Goal: Information Seeking & Learning: Learn about a topic

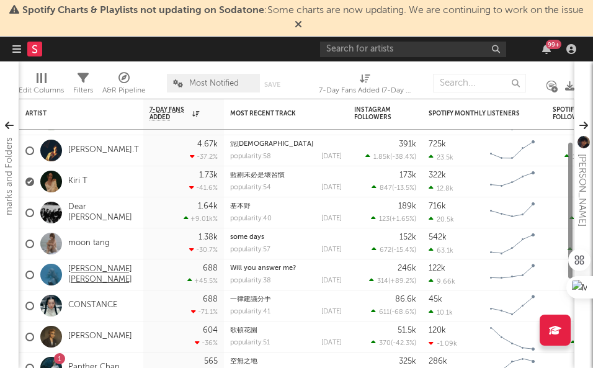
click at [103, 277] on link "[PERSON_NAME] [PERSON_NAME]" at bounding box center [102, 274] width 69 height 21
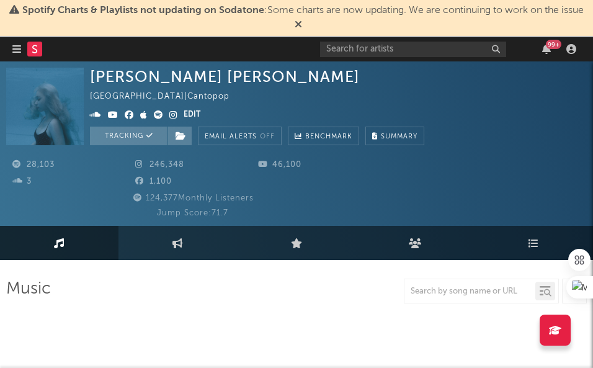
select select "6m"
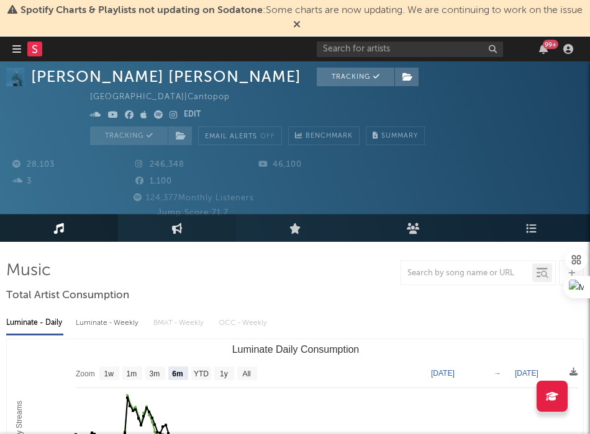
scroll to position [16, 0]
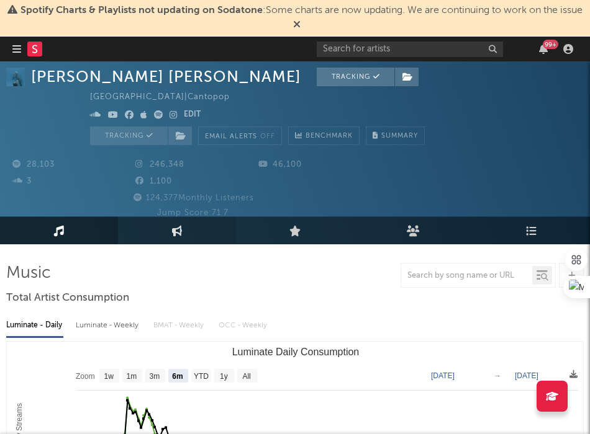
click at [169, 224] on link "Engagement" at bounding box center [177, 231] width 118 height 28
select select "1w"
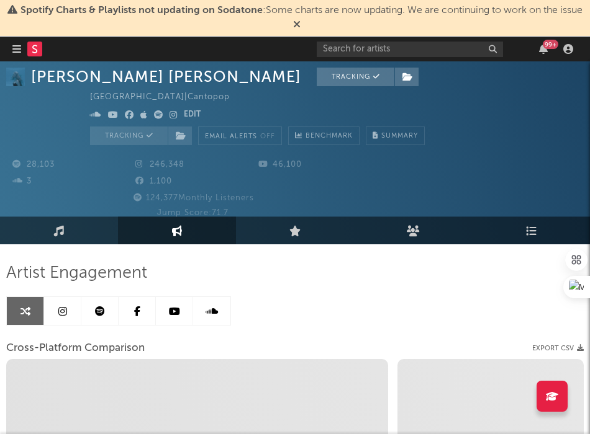
click at [70, 307] on link at bounding box center [62, 311] width 37 height 28
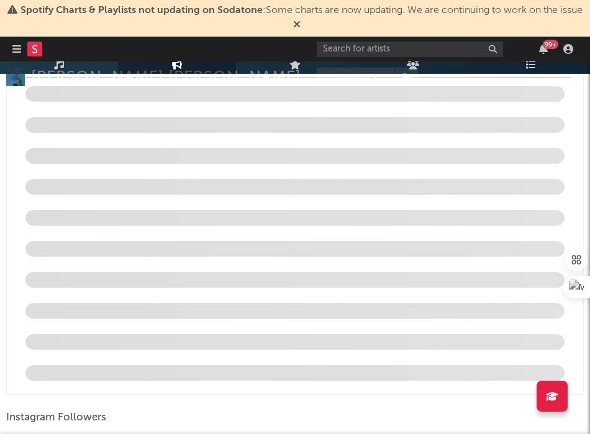
scroll to position [1739, 0]
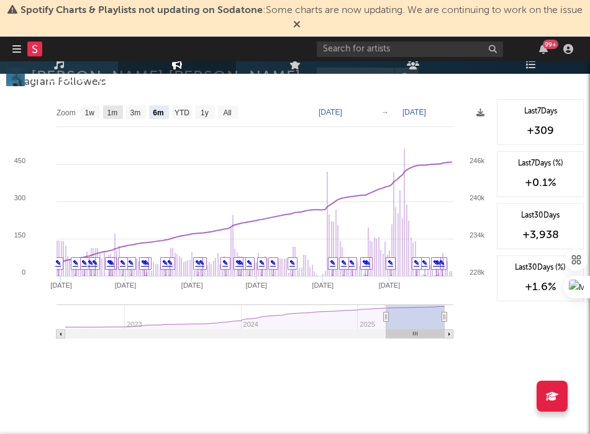
click at [110, 114] on text "1m" at bounding box center [112, 113] width 11 height 9
select select "1m"
type input "[DATE]"
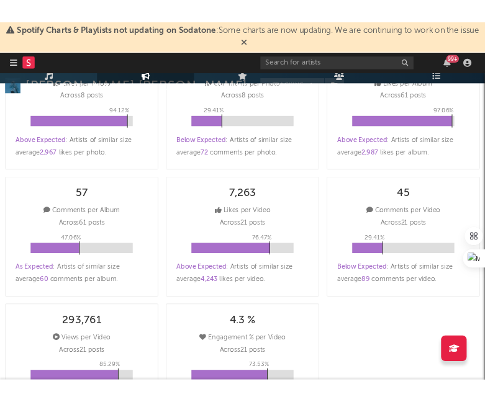
scroll to position [0, 0]
